Goal: Task Accomplishment & Management: Use online tool/utility

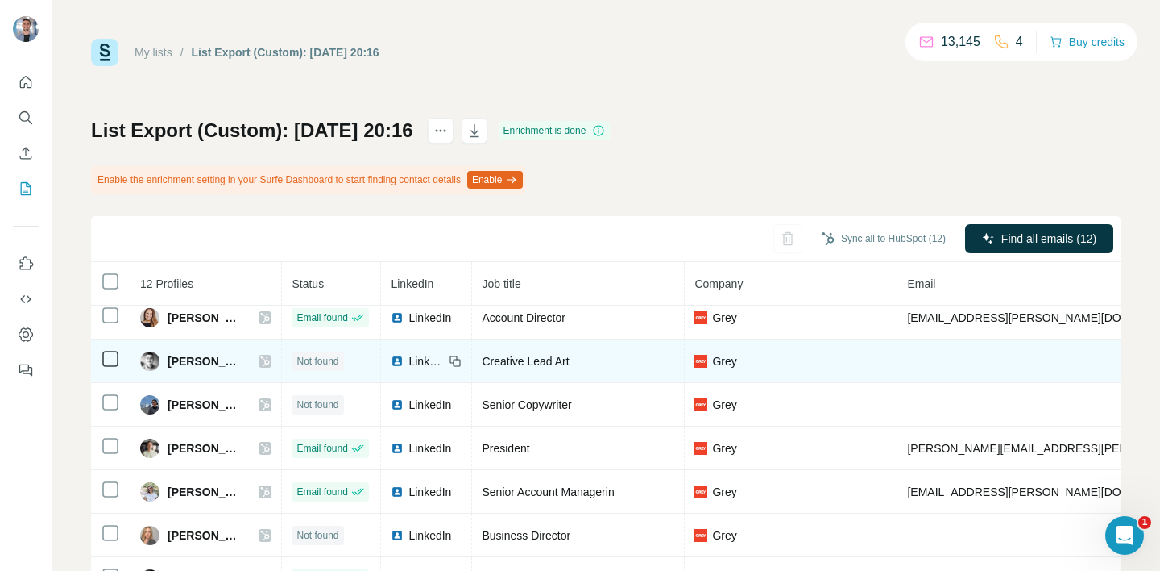
scroll to position [156, 0]
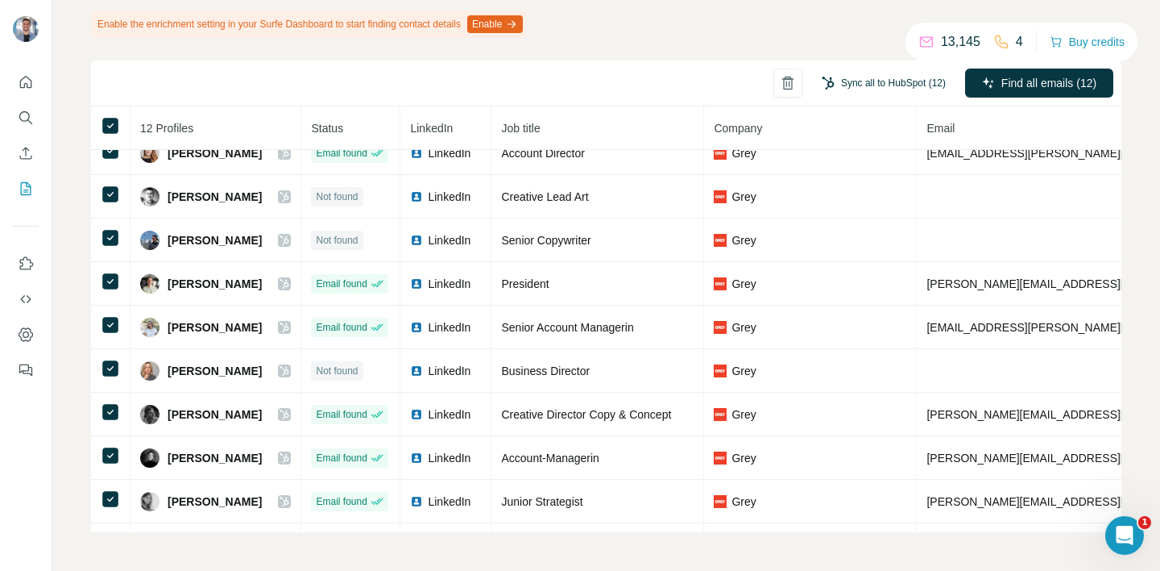
click at [864, 85] on button "Sync all to HubSpot (12)" at bounding box center [884, 83] width 147 height 24
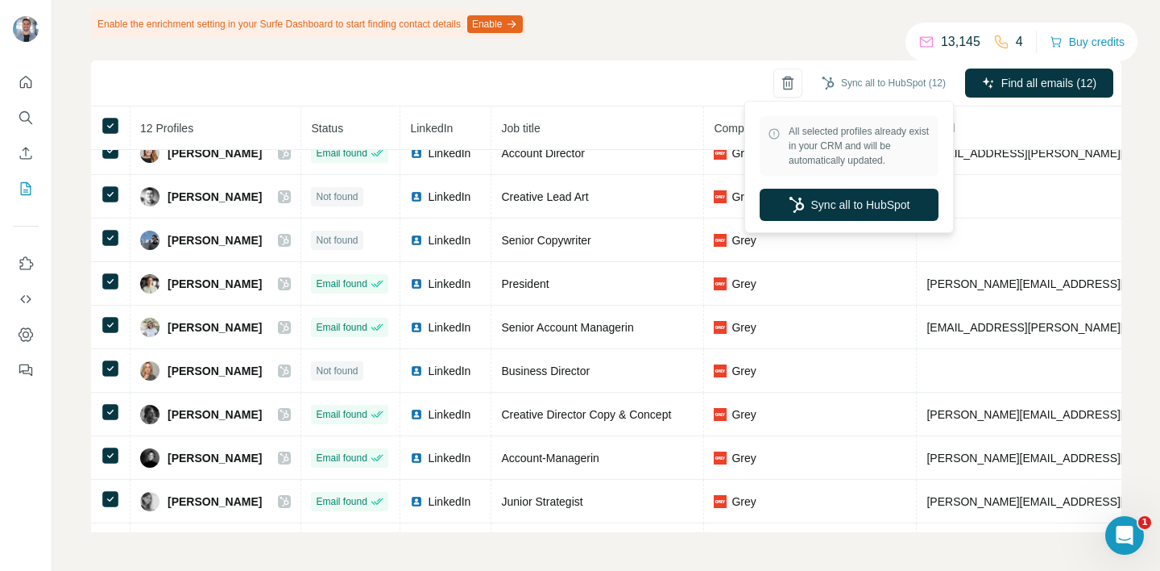
click at [591, 77] on div "Sync all to HubSpot (12) Find all emails (12)" at bounding box center [606, 83] width 1031 height 46
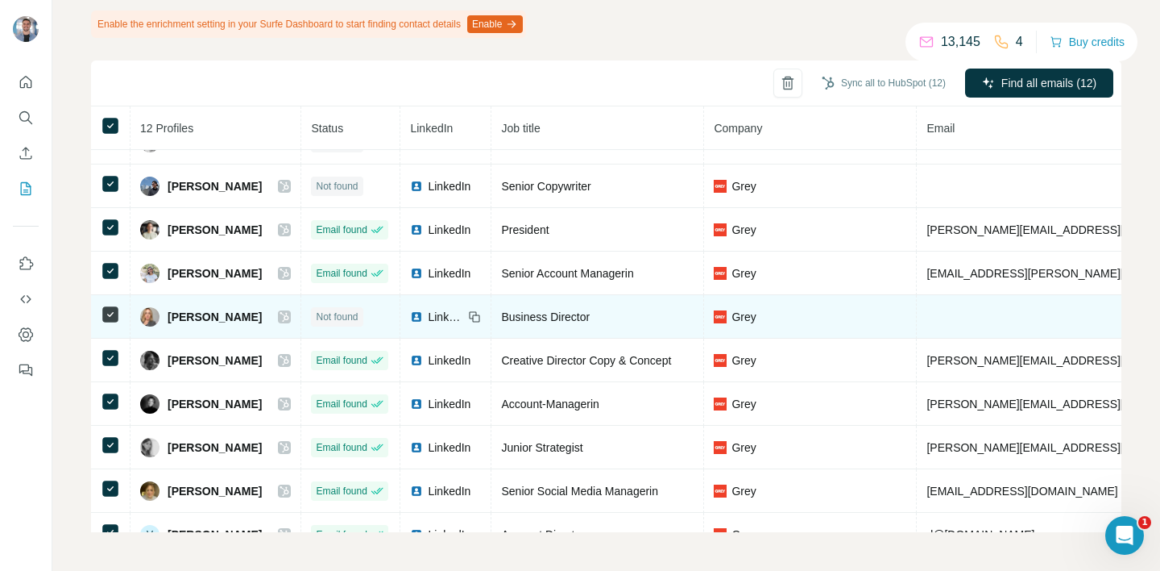
scroll to position [149, 0]
